Goal: Transaction & Acquisition: Purchase product/service

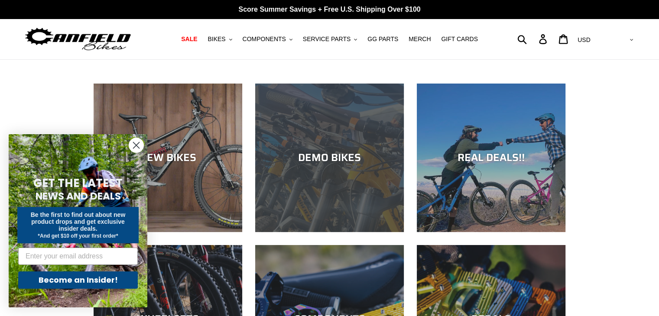
click at [328, 232] on div "DEMO BIKES" at bounding box center [329, 232] width 149 height 0
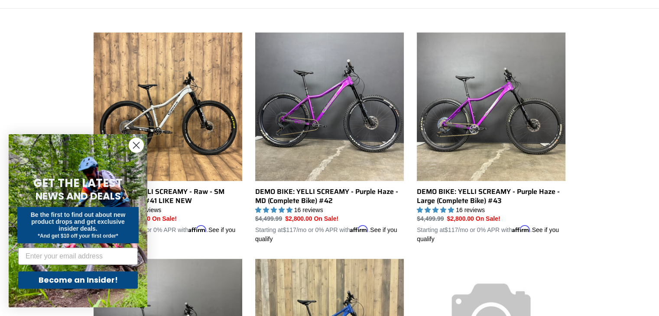
click at [135, 146] on icon "Close dialog" at bounding box center [137, 146] width 6 height 6
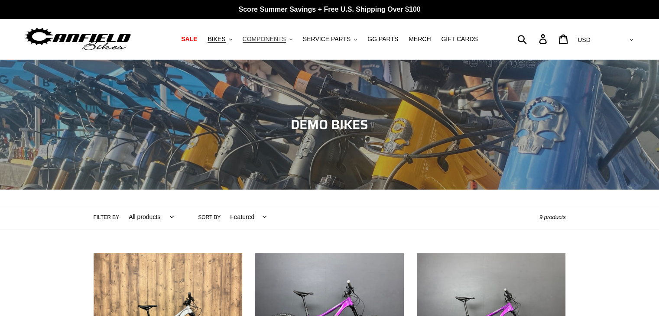
click at [286, 36] on span "COMPONENTS" at bounding box center [264, 39] width 43 height 7
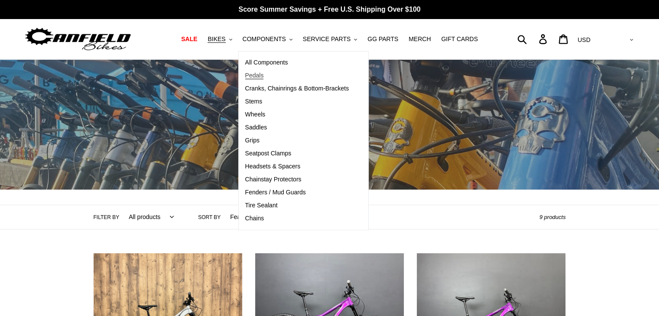
click at [264, 78] on span "Pedals" at bounding box center [254, 75] width 19 height 7
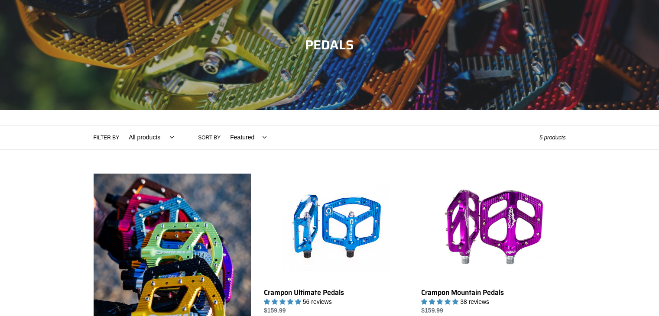
scroll to position [59, 0]
